Goal: Answer question/provide support

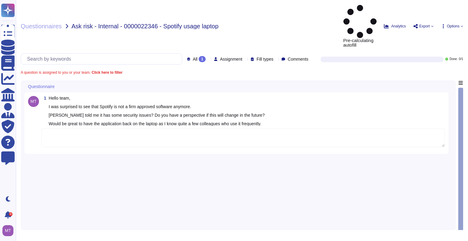
click at [69, 128] on textarea at bounding box center [243, 137] width 404 height 19
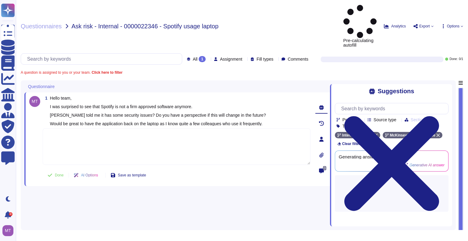
paste textarea "For your reference, we are sharing with you the latest GHD article, which state…"
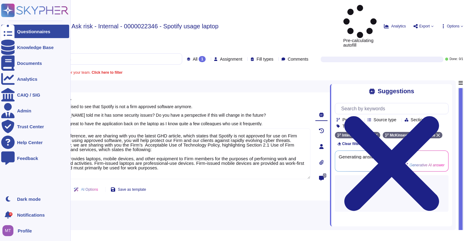
click at [56, 188] on span "Done" at bounding box center [59, 190] width 9 height 4
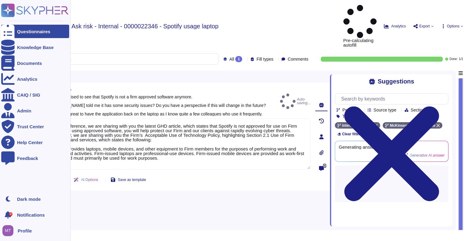
type textarea "For your reference, we are sharing with you the latest GHD article, which state…"
click at [11, 31] on icon at bounding box center [7, 32] width 13 height 18
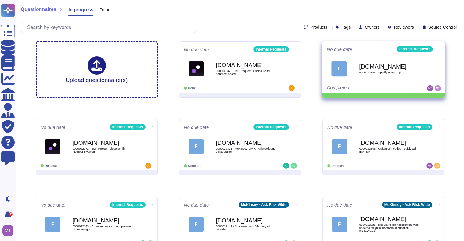
click at [439, 48] on icon at bounding box center [439, 49] width 1 height 2
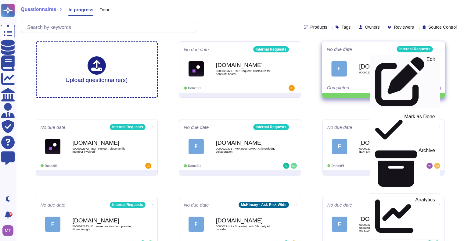
click at [410, 59] on div "Edit" at bounding box center [404, 82] width 59 height 50
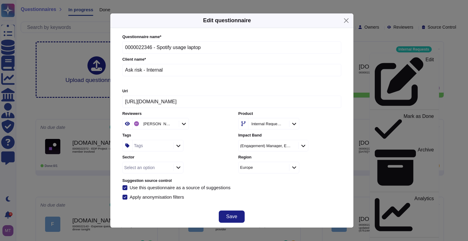
click at [143, 148] on div "Tags" at bounding box center [152, 145] width 39 height 11
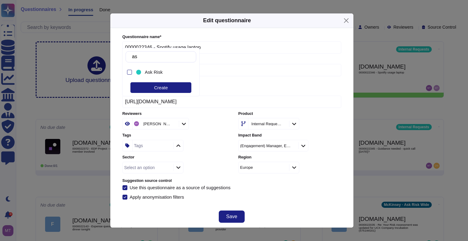
type input "ask"
click at [168, 67] on div "Ask Risk" at bounding box center [162, 73] width 55 height 14
click at [241, 65] on input "Ask risk - Internal" at bounding box center [232, 70] width 219 height 12
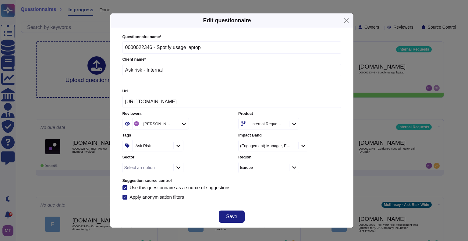
click at [234, 214] on span "Save" at bounding box center [231, 216] width 11 height 5
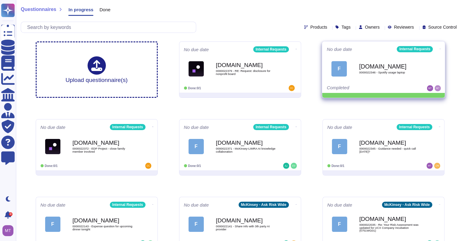
click at [439, 48] on icon at bounding box center [439, 49] width 1 height 2
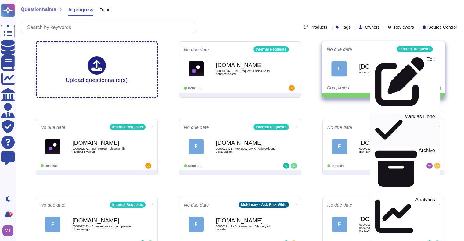
click at [417, 114] on div "Mark as Done" at bounding box center [404, 129] width 59 height 31
